Goal: Use online tool/utility: Utilize a website feature to perform a specific function

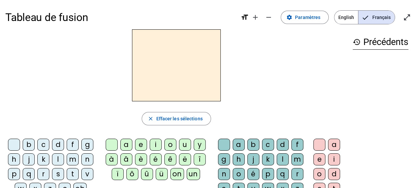
click at [30, 144] on div "b" at bounding box center [29, 145] width 12 height 12
click at [175, 147] on div "o" at bounding box center [170, 145] width 12 height 12
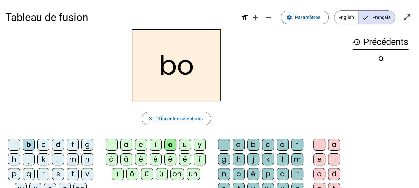
click at [282, 161] on div "l" at bounding box center [283, 159] width 12 height 12
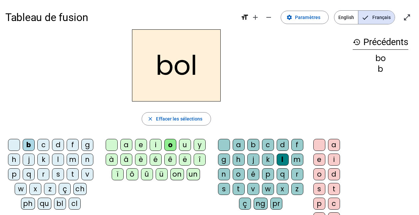
click at [57, 174] on div "s" at bounding box center [58, 174] width 12 height 12
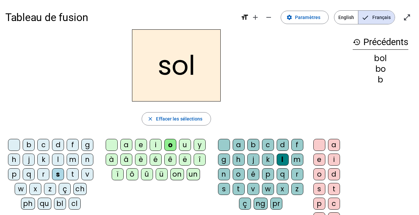
click at [156, 142] on div "i" at bounding box center [156, 145] width 12 height 12
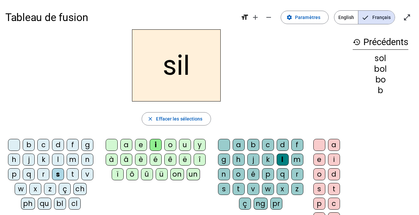
click at [223, 144] on div at bounding box center [224, 145] width 12 height 12
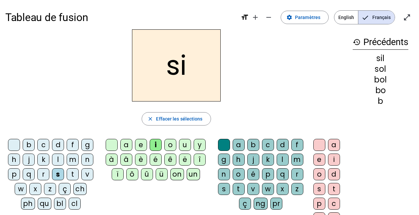
click at [88, 156] on div "n" at bounding box center [87, 159] width 12 height 12
click at [139, 147] on div "e" at bounding box center [141, 145] width 12 height 12
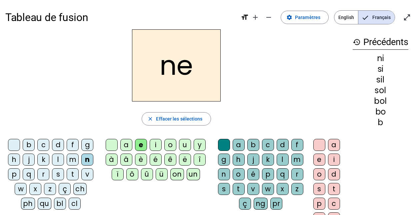
click at [58, 161] on div "l" at bounding box center [58, 159] width 12 height 12
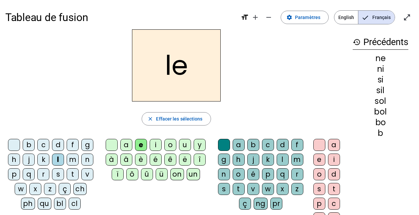
click at [123, 144] on div "a" at bounding box center [126, 145] width 12 height 12
click at [92, 176] on div "v" at bounding box center [87, 174] width 12 height 12
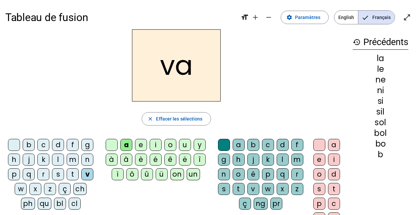
click at [68, 174] on div "t" at bounding box center [73, 174] width 12 height 12
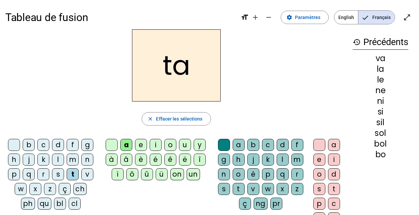
click at [141, 140] on div "e" at bounding box center [141, 145] width 12 height 12
click at [58, 147] on div "d" at bounding box center [58, 145] width 12 height 12
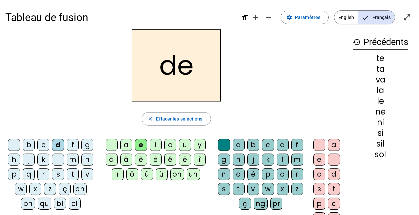
click at [71, 160] on div "m" at bounding box center [73, 159] width 12 height 12
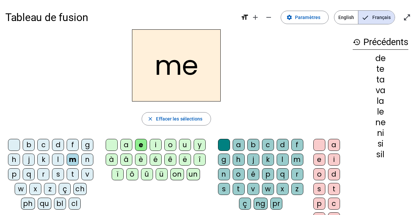
click at [125, 141] on div "a" at bounding box center [126, 145] width 12 height 12
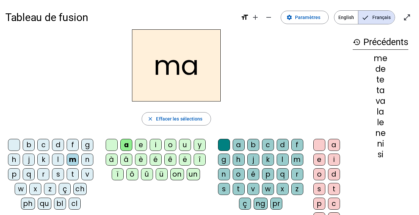
click at [282, 159] on div "l" at bounding box center [283, 159] width 12 height 12
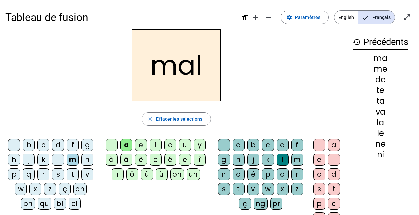
click at [29, 146] on div "b" at bounding box center [29, 145] width 12 height 12
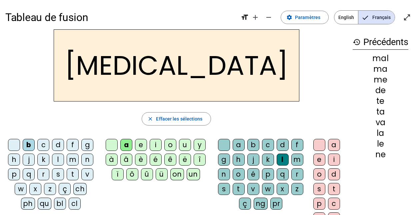
click at [266, 143] on div "c" at bounding box center [268, 145] width 12 height 12
